Goal: Transaction & Acquisition: Subscribe to service/newsletter

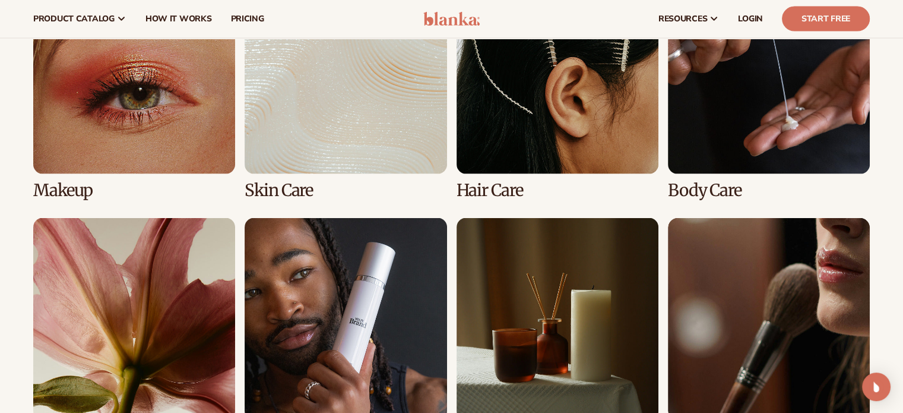
scroll to position [2375, 0]
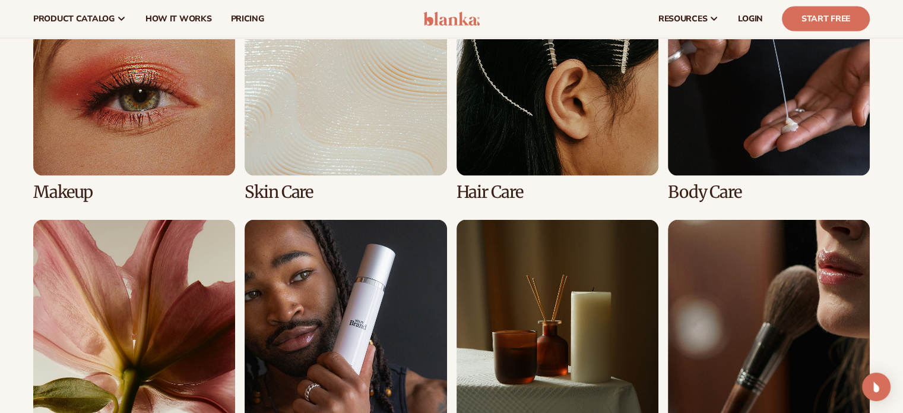
click at [121, 110] on link "1 / 8" at bounding box center [134, 86] width 202 height 227
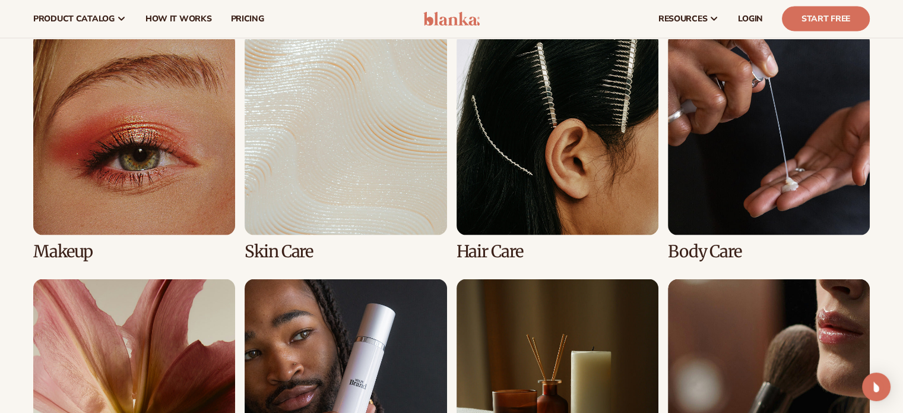
click at [99, 128] on link "1 / 8" at bounding box center [134, 146] width 202 height 227
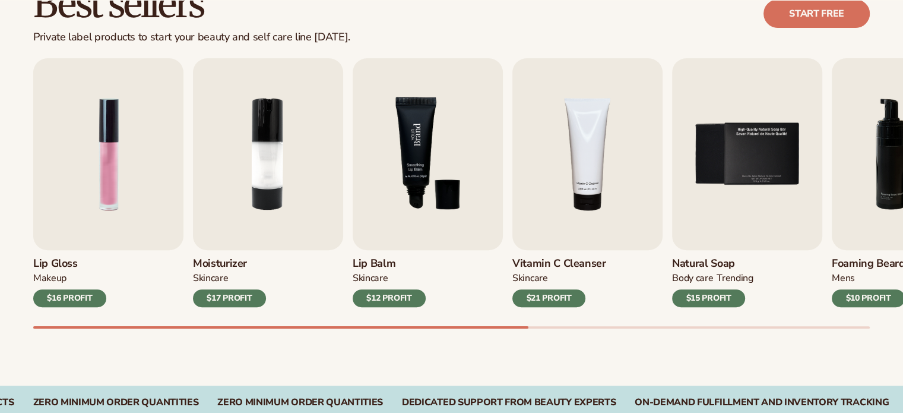
scroll to position [416, 0]
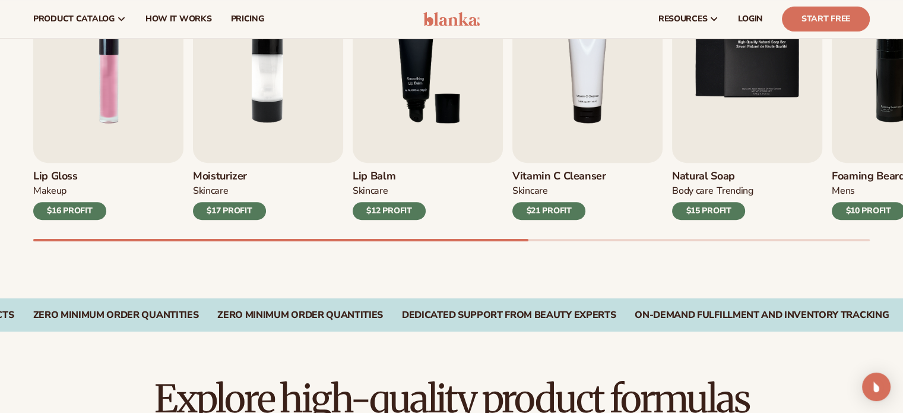
drag, startPoint x: 318, startPoint y: 281, endPoint x: 387, endPoint y: 249, distance: 75.7
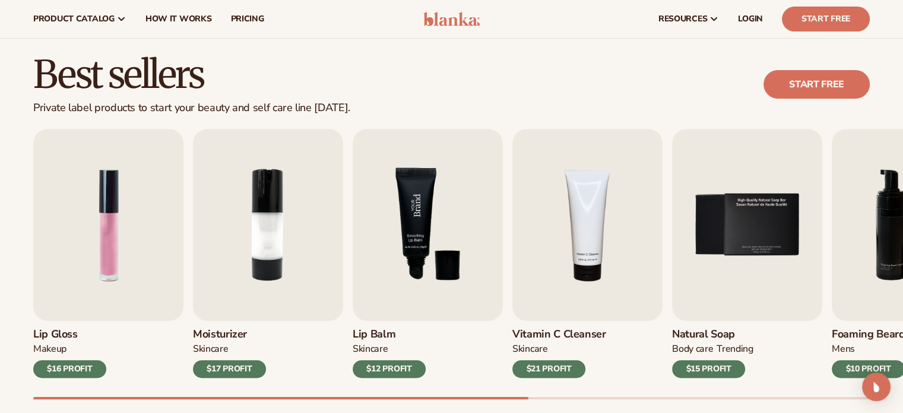
scroll to position [276, 0]
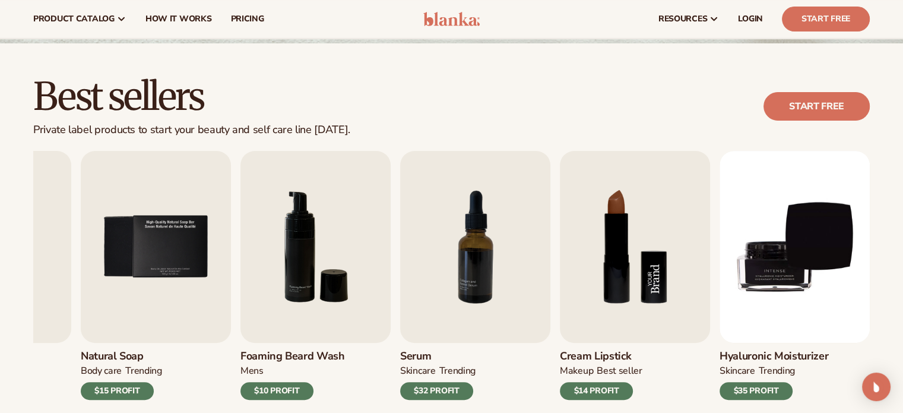
click at [622, 241] on img "8 / 9" at bounding box center [635, 247] width 150 height 192
click at [623, 230] on img "8 / 9" at bounding box center [635, 247] width 150 height 192
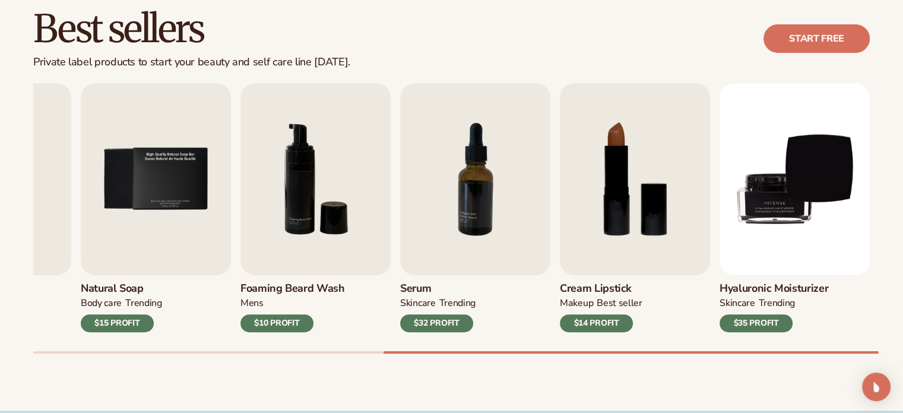
scroll to position [394, 0]
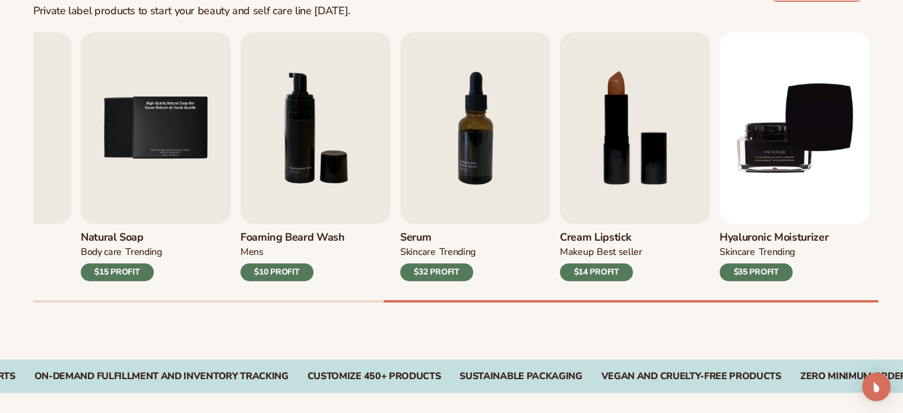
click at [595, 270] on div "$14 PROFIT" at bounding box center [596, 272] width 73 height 18
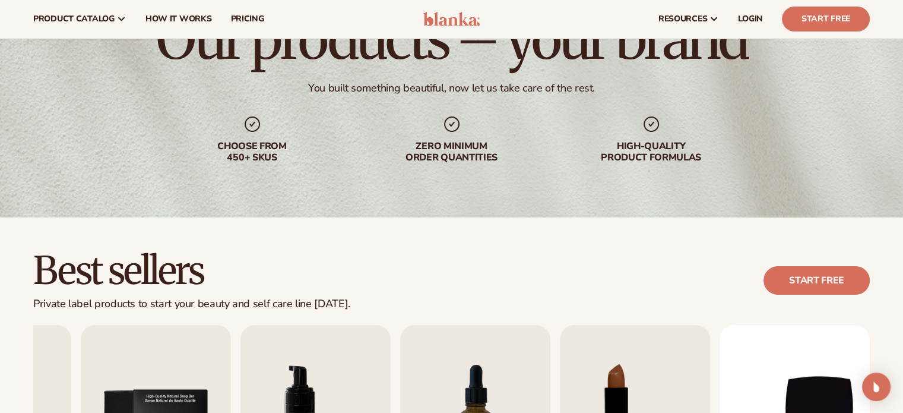
scroll to position [97, 0]
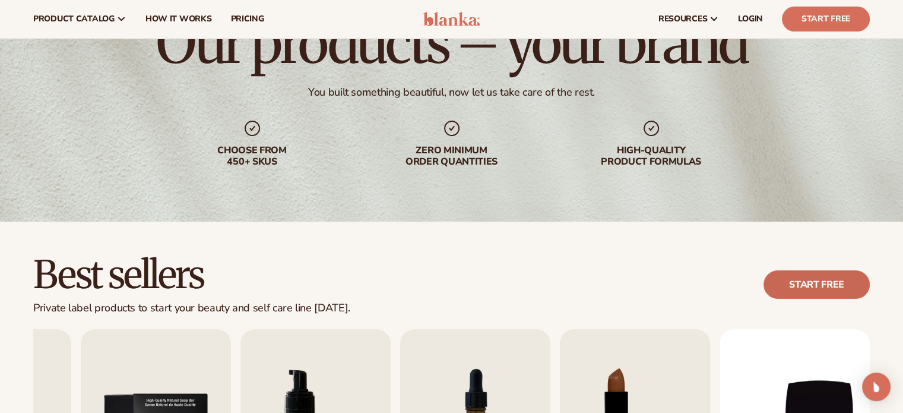
click at [802, 281] on link "Start free" at bounding box center [817, 284] width 106 height 29
